Goal: Navigation & Orientation: Find specific page/section

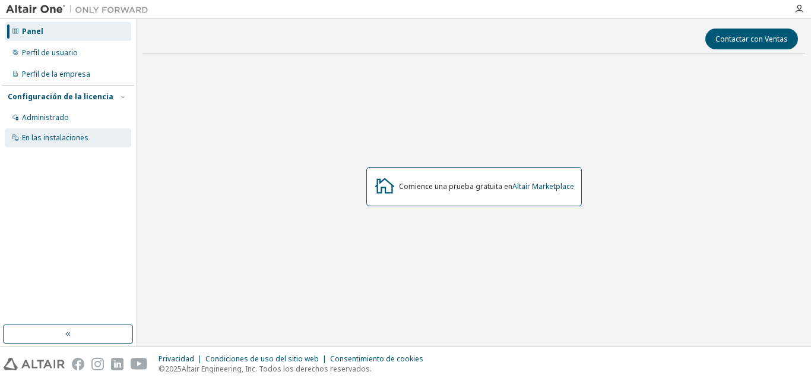
click at [88, 137] on div "En las instalaciones" at bounding box center [68, 137] width 127 height 19
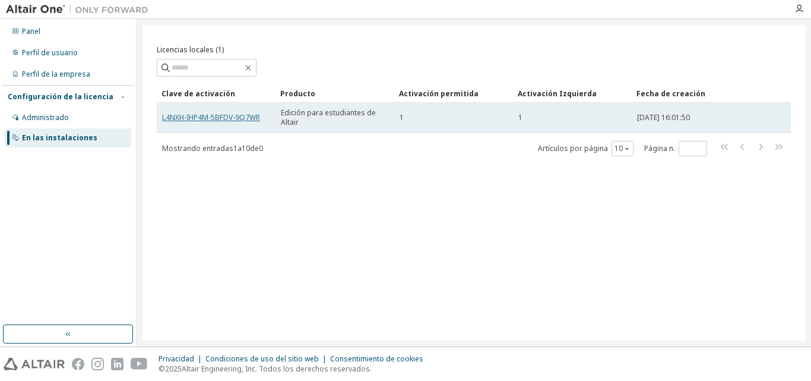
click at [248, 113] on font "L4NXH-IHP4M-5BFDV-9Q7WR" at bounding box center [211, 117] width 98 height 10
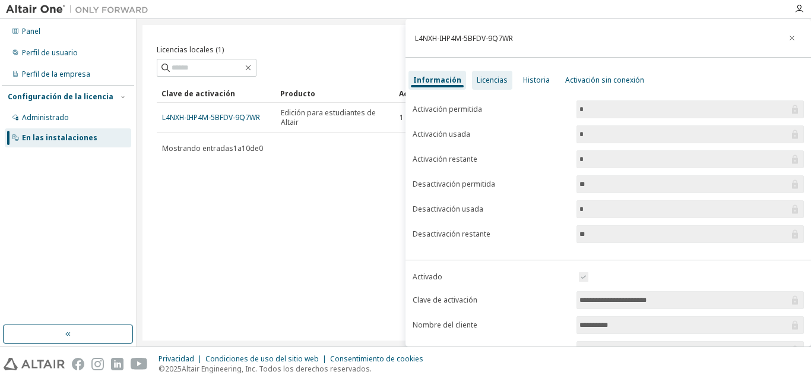
click at [498, 75] on font "Licencias" at bounding box center [492, 80] width 31 height 10
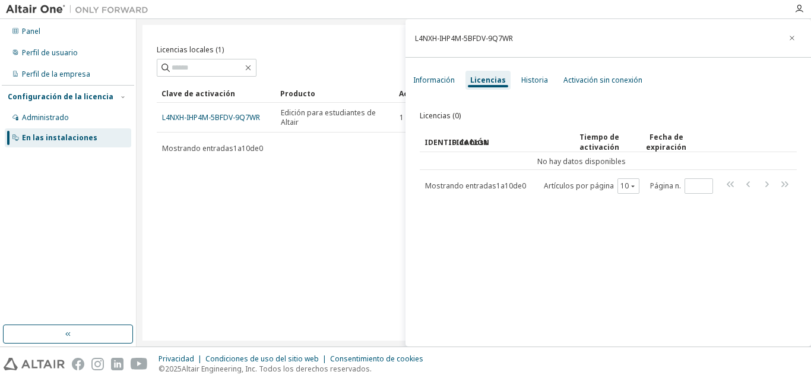
click at [343, 181] on div "Licencias locales (1) Claro Carga Ahorrar Guardar como Campo Operador Valor Sel…" at bounding box center [474, 182] width 663 height 315
click at [89, 52] on div "Perfil de usuario" at bounding box center [68, 52] width 127 height 19
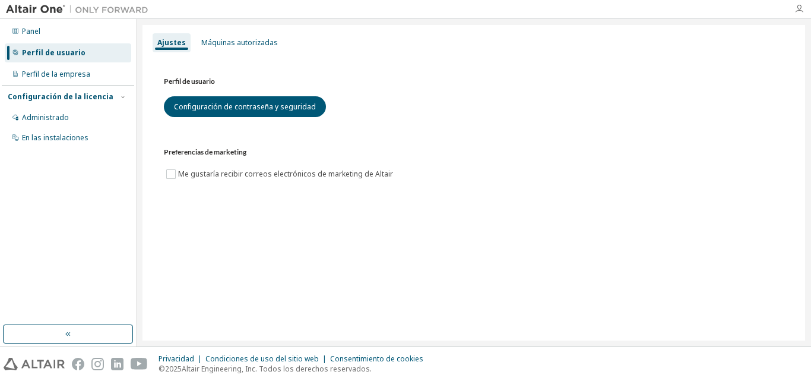
click at [801, 7] on icon "button" at bounding box center [800, 9] width 10 height 10
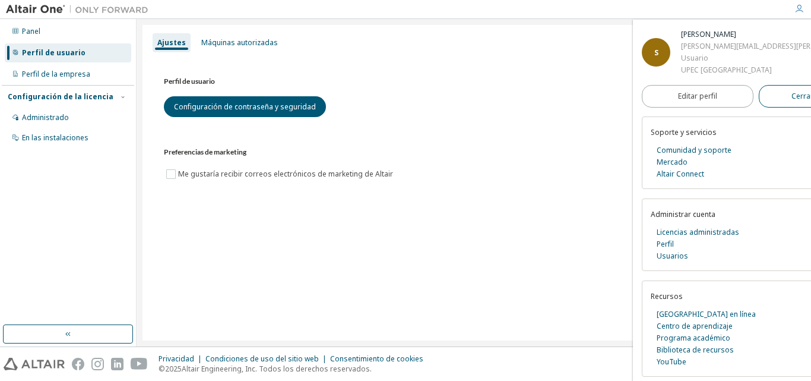
click at [792, 93] on font "Cerrar sesión" at bounding box center [815, 96] width 47 height 10
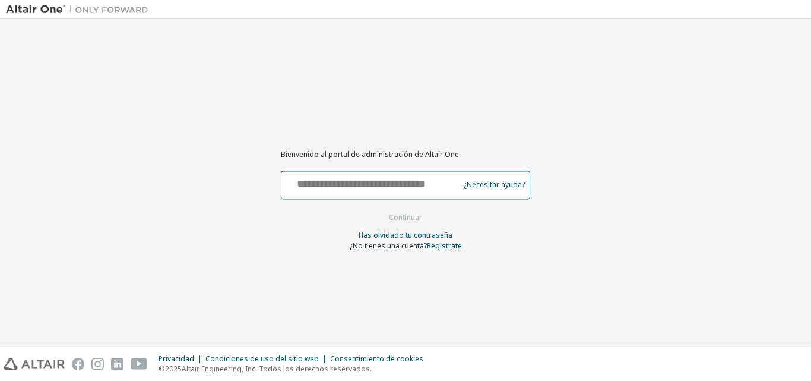
click at [315, 189] on input "text" at bounding box center [372, 181] width 172 height 17
type input "**********"
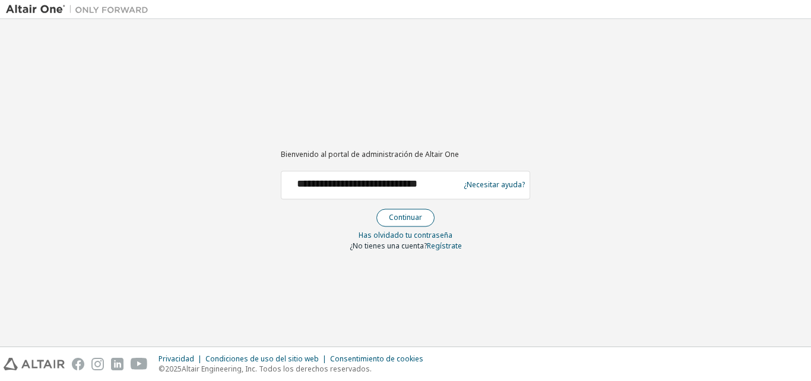
click at [407, 216] on font "Continuar" at bounding box center [405, 217] width 33 height 10
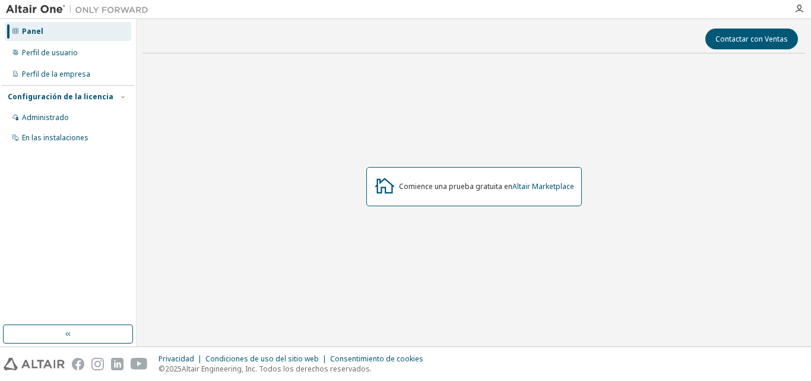
click at [93, 32] on div "Panel" at bounding box center [68, 31] width 127 height 19
click at [67, 331] on icon "button" at bounding box center [69, 334] width 10 height 10
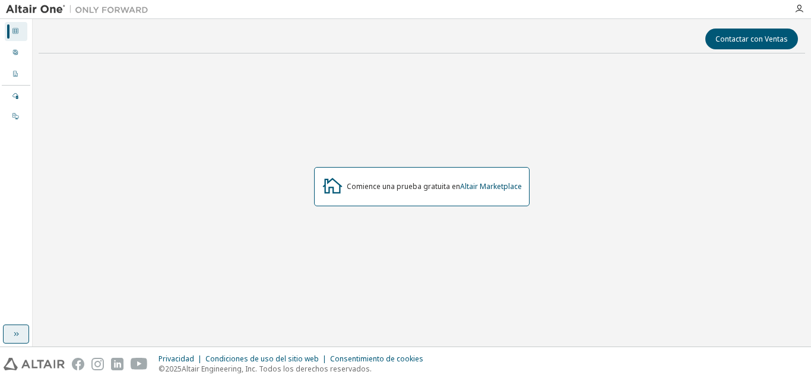
click at [67, 331] on div "Contactar con Ventas Comience una prueba gratuita en Altair Marketplace" at bounding box center [422, 182] width 767 height 315
click at [14, 330] on icon "button" at bounding box center [16, 334] width 10 height 10
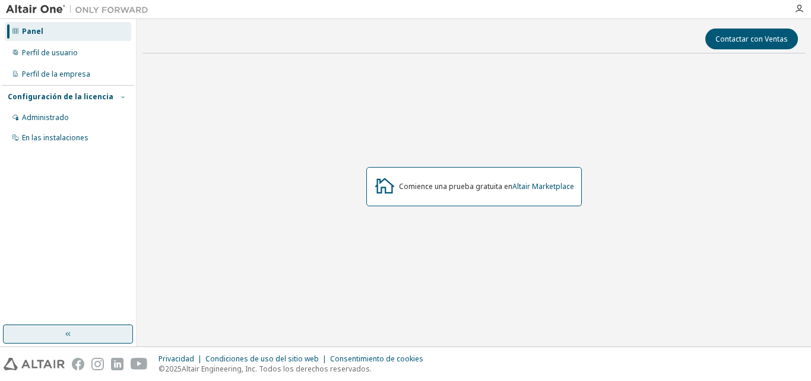
click at [124, 94] on icon "button" at bounding box center [122, 96] width 7 height 7
click at [87, 134] on div "En las instalaciones" at bounding box center [68, 137] width 127 height 19
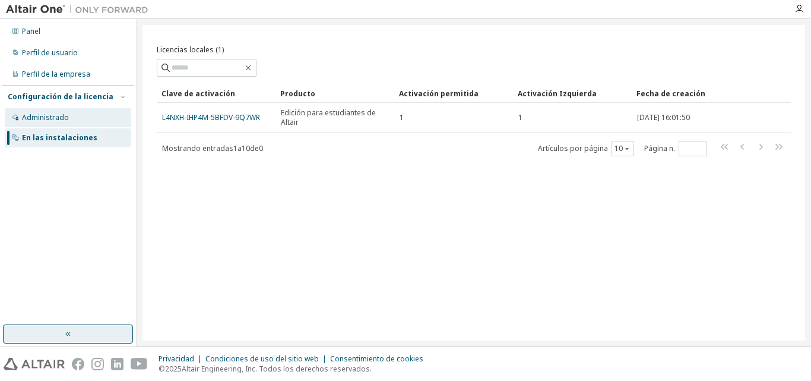
click at [80, 117] on div "Administrado" at bounding box center [68, 117] width 127 height 19
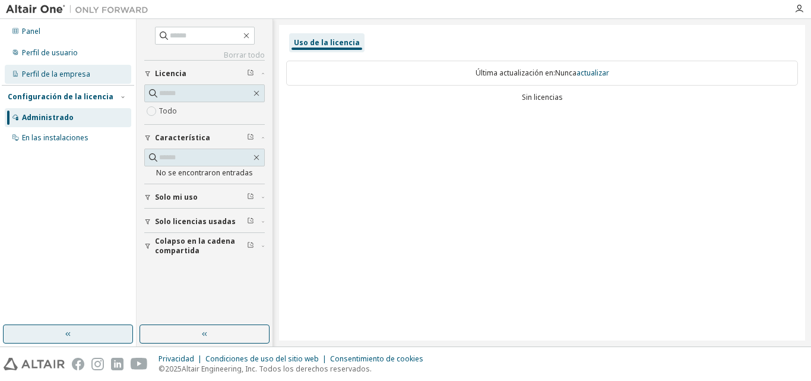
click at [81, 73] on font "Perfil de la empresa" at bounding box center [56, 74] width 68 height 10
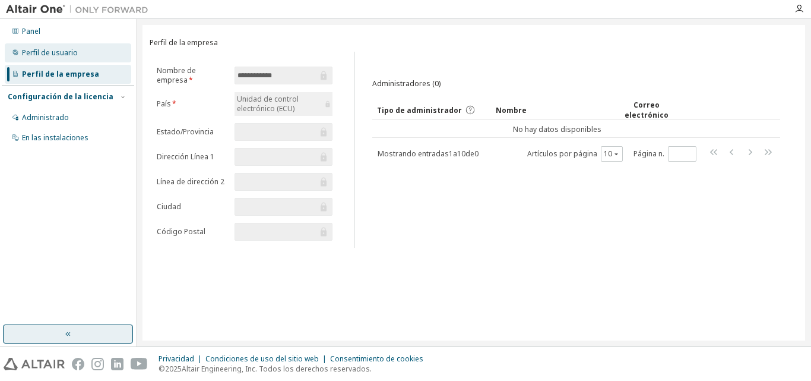
click at [75, 53] on font "Perfil de usuario" at bounding box center [50, 53] width 56 height 10
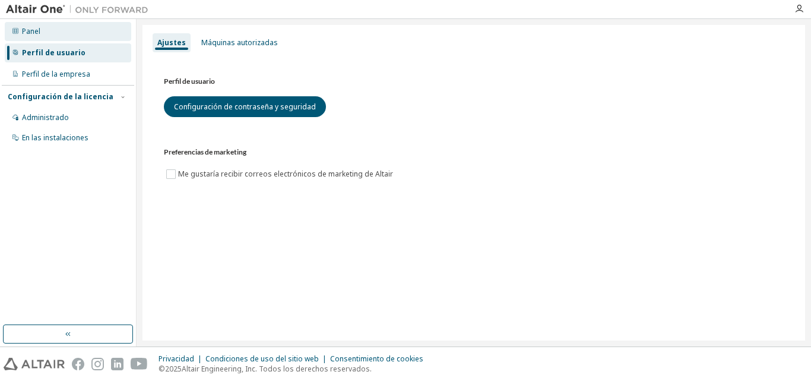
click at [19, 30] on div "Panel" at bounding box center [68, 31] width 127 height 19
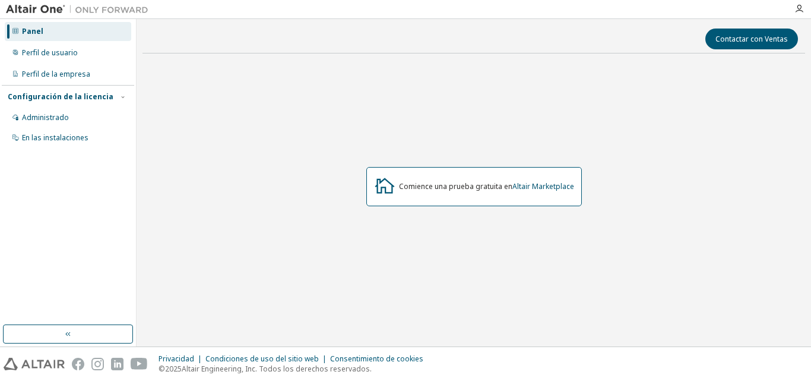
click at [421, 186] on font "Comience una prueba gratuita en" at bounding box center [455, 186] width 113 height 10
click at [535, 184] on font "Altair Marketplace" at bounding box center [544, 186] width 62 height 10
